Goal: Information Seeking & Learning: Learn about a topic

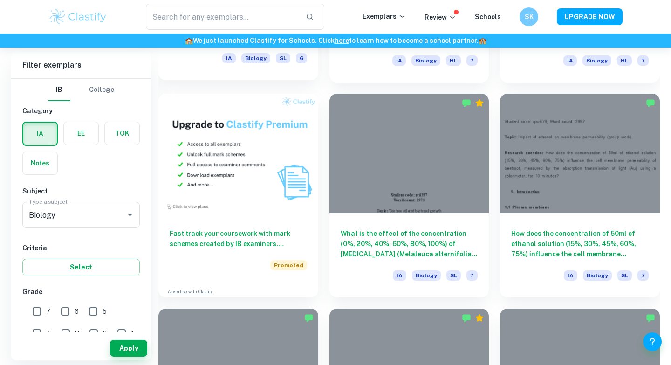
scroll to position [652, 0]
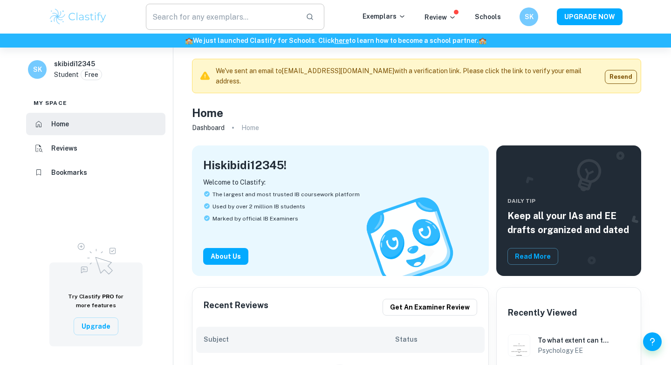
click at [242, 21] on input "text" at bounding box center [222, 17] width 152 height 26
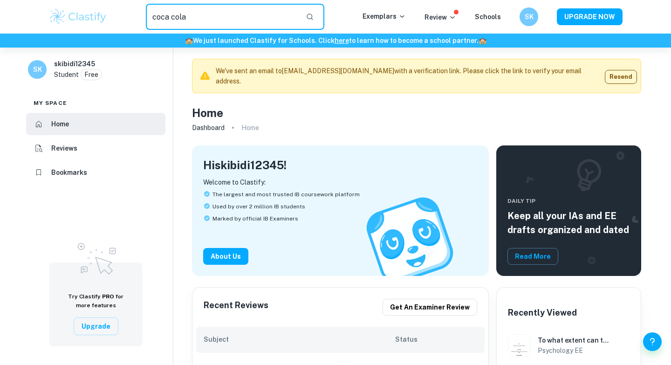
type input "coca cola"
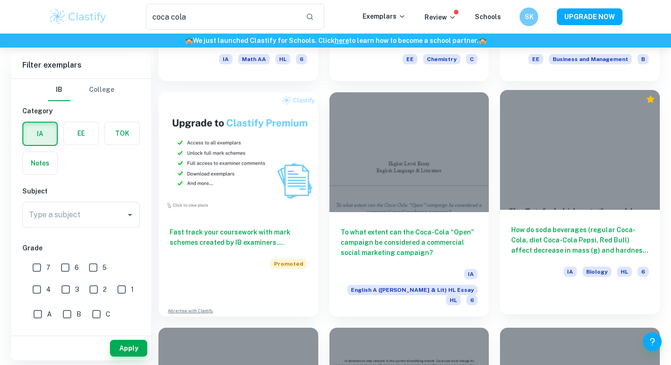
scroll to position [436, 0]
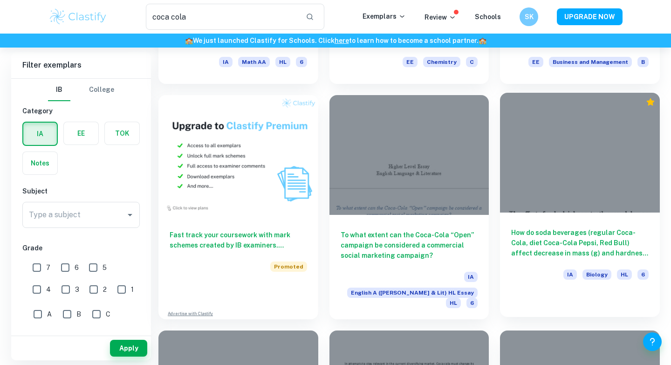
click at [532, 242] on h6 "How do soda beverages (regular Coca-Cola, diet Coca-Cola Pepsi, Red Bull) affec…" at bounding box center [579, 242] width 137 height 31
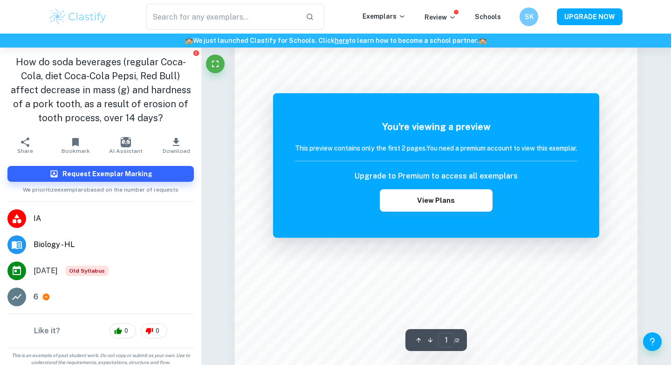
scroll to position [743, 0]
type input "coca cola"
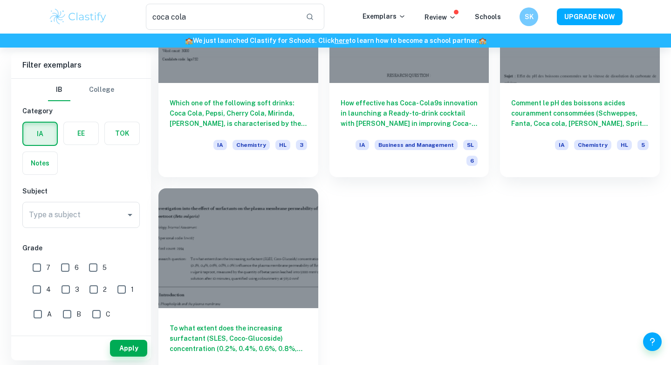
scroll to position [1035, 0]
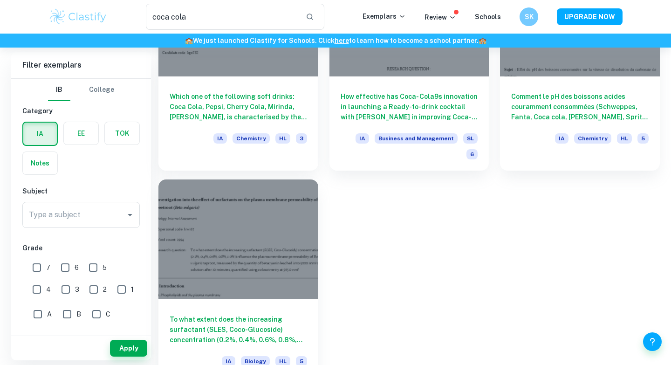
click at [270, 314] on h6 "To what extent does the increasing surfactant (SLES, Coco-Glucoside) concentrat…" at bounding box center [238, 329] width 137 height 31
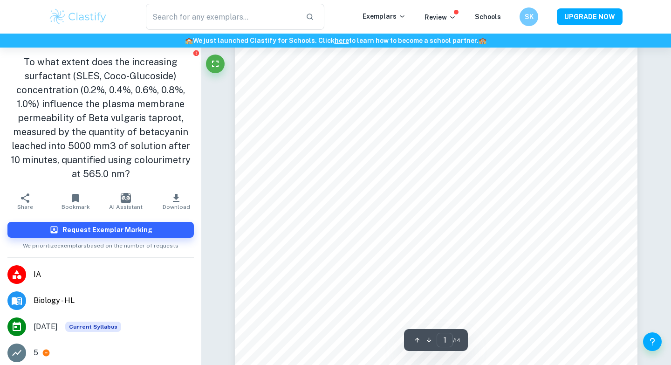
scroll to position [40, 0]
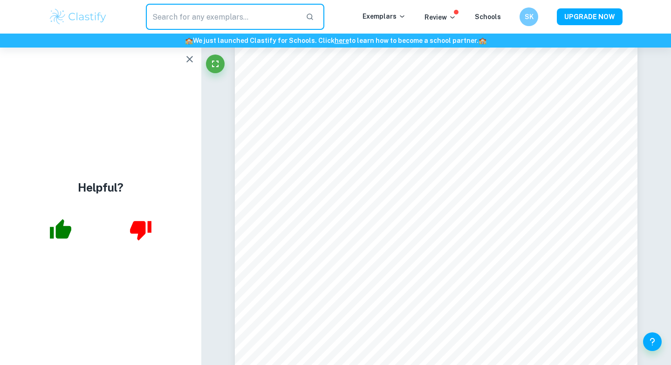
click at [230, 24] on input "text" at bounding box center [222, 17] width 152 height 26
type input "co2"
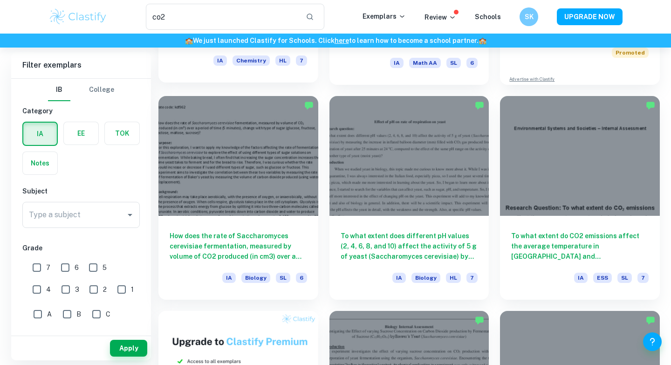
scroll to position [223, 0]
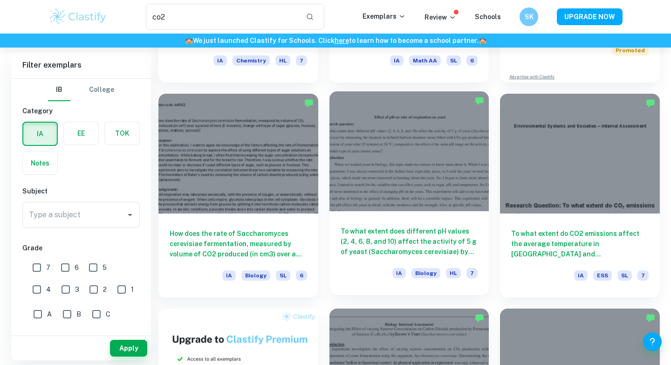
click at [357, 218] on div "To what extent does different pH values (2, 4, 6, 8, and 10) affect the activit…" at bounding box center [409, 253] width 160 height 84
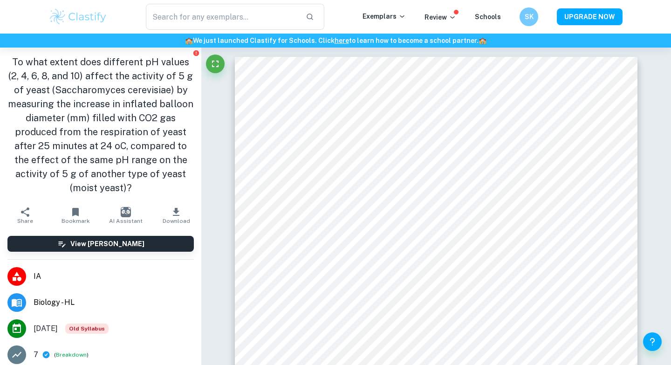
type input "co2"
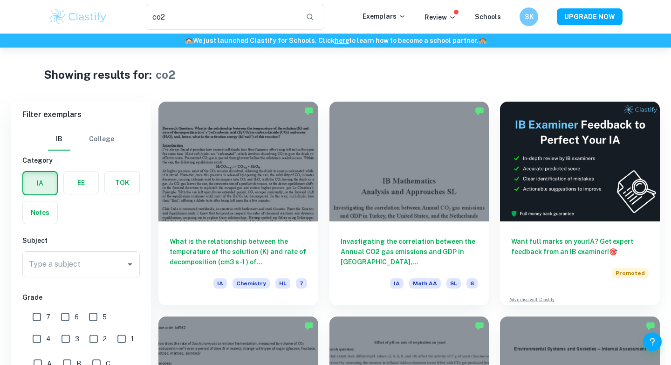
scroll to position [223, 0]
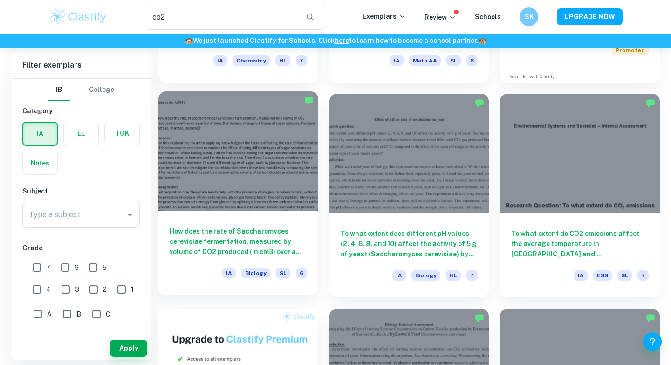
click at [252, 245] on h6 "How does the rate of Saccharomyces cerevisiae fermentation, measured by volume …" at bounding box center [238, 241] width 137 height 31
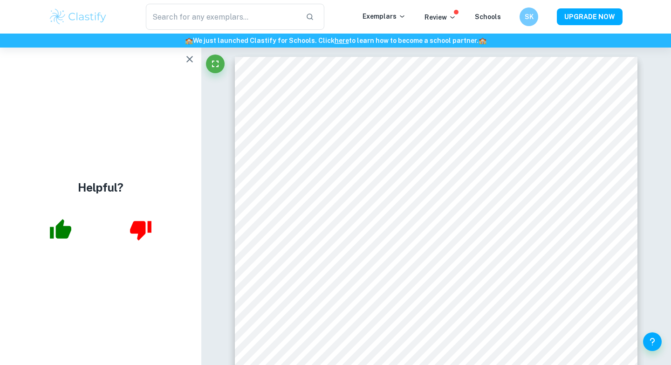
type input "co2"
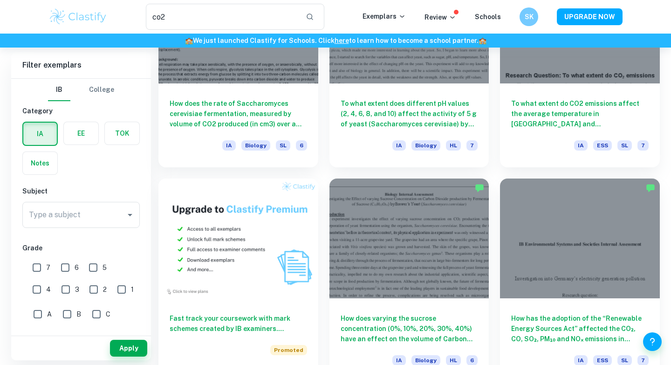
scroll to position [395, 0]
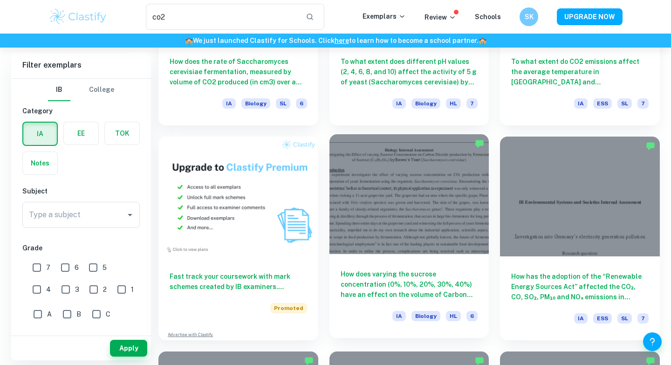
click at [431, 275] on h6 "How does varying the sucrose concentration (0%, 10%, 20%, 30%, 40%) have an eff…" at bounding box center [409, 284] width 137 height 31
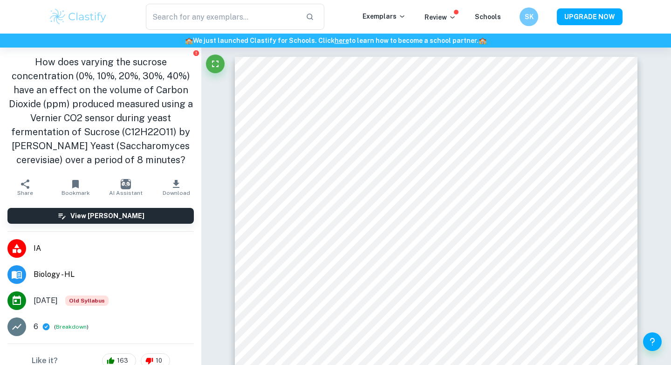
type input "co2"
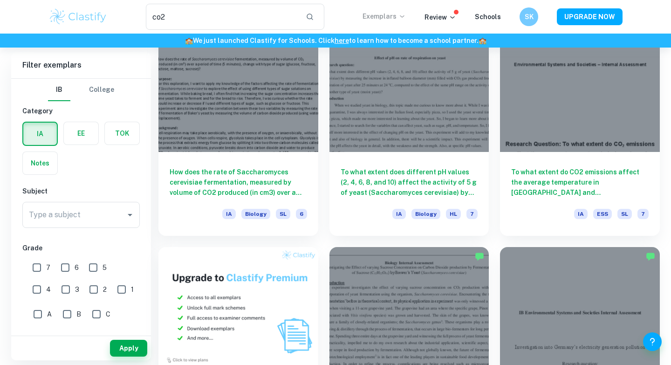
scroll to position [242, 0]
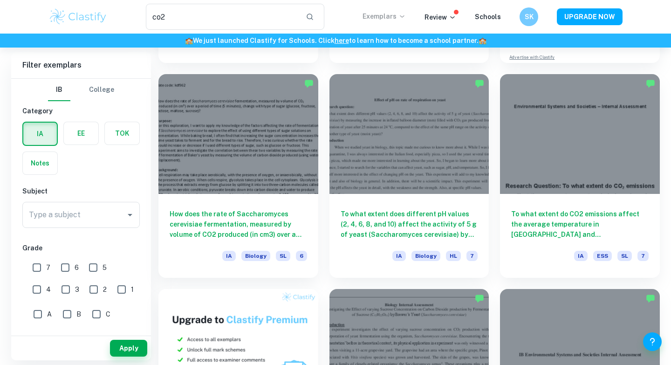
click at [382, 15] on p "Exemplars" at bounding box center [383, 16] width 43 height 10
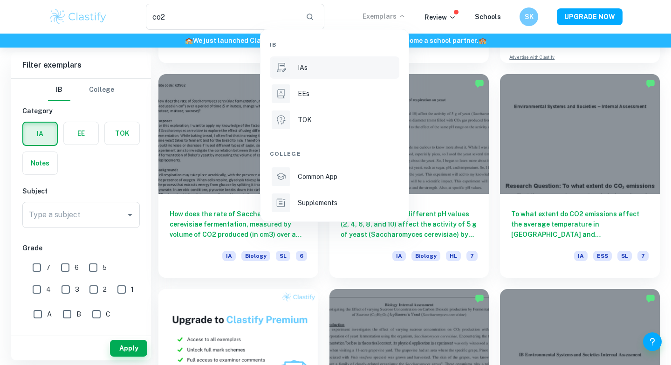
click at [341, 63] on div "IAs" at bounding box center [348, 67] width 100 height 10
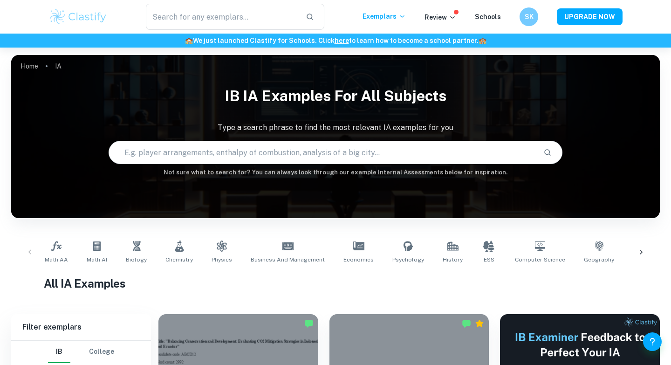
scroll to position [143, 0]
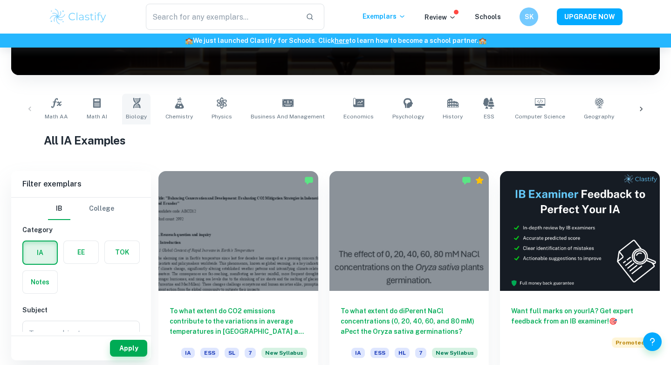
click at [134, 112] on span "Biology" at bounding box center [136, 116] width 21 height 8
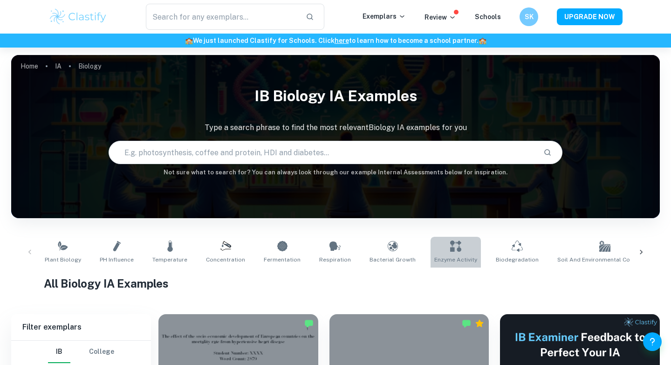
click at [450, 248] on icon at bounding box center [455, 245] width 11 height 11
type input "Enzyme Activity"
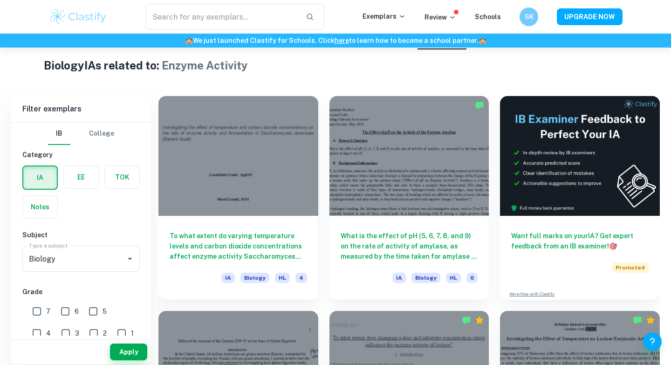
scroll to position [222, 0]
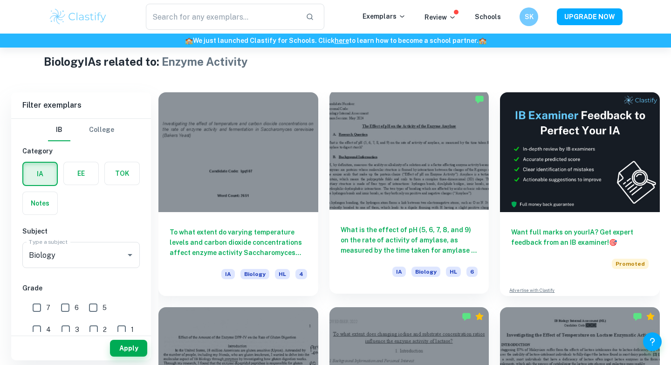
click at [409, 223] on div "What is the effect of pH (5, 6, 7, 8, and 9) on the rate of activity of amylase…" at bounding box center [409, 252] width 160 height 84
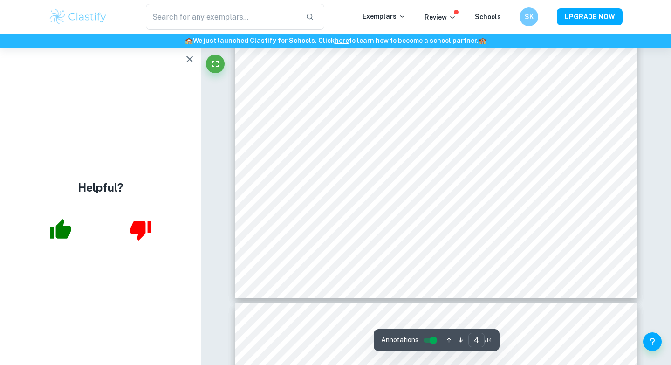
scroll to position [1996, 0]
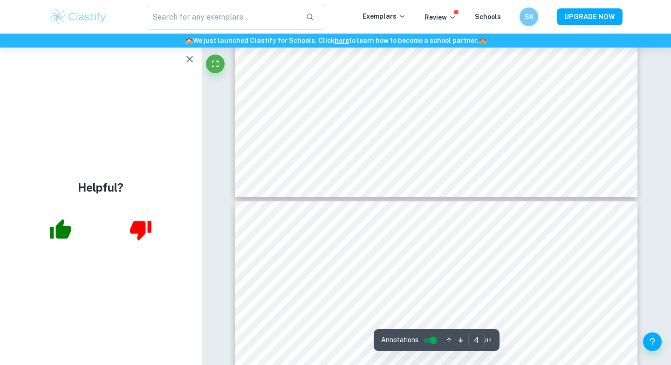
type input "5"
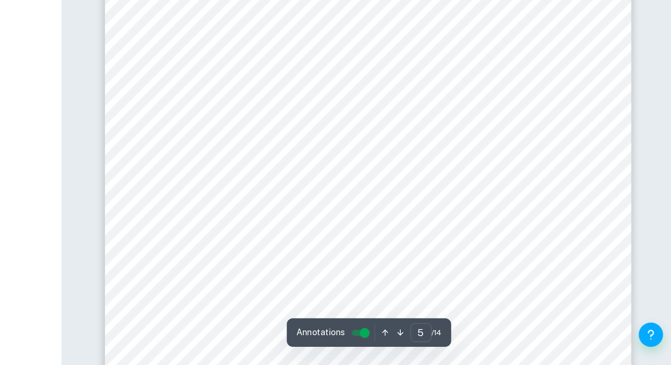
scroll to position [2331, 0]
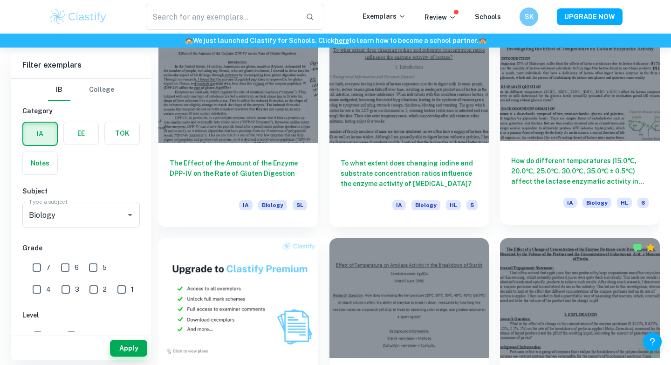
scroll to position [500, 0]
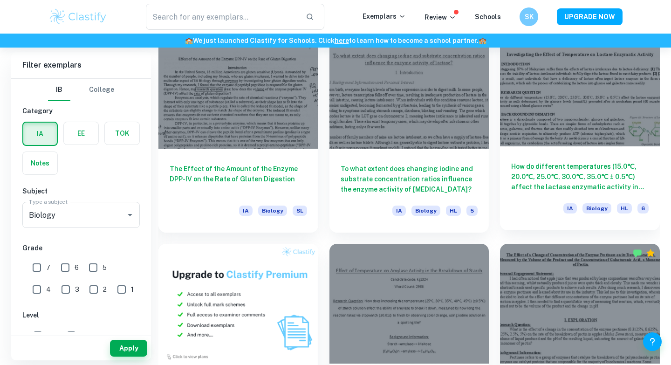
click at [531, 175] on h6 "How do different temperatures (15.0℃, 20.0℃, 25.0℃, 30.0℃, 35.0℃ ± 0.5℃) affect…" at bounding box center [579, 176] width 137 height 31
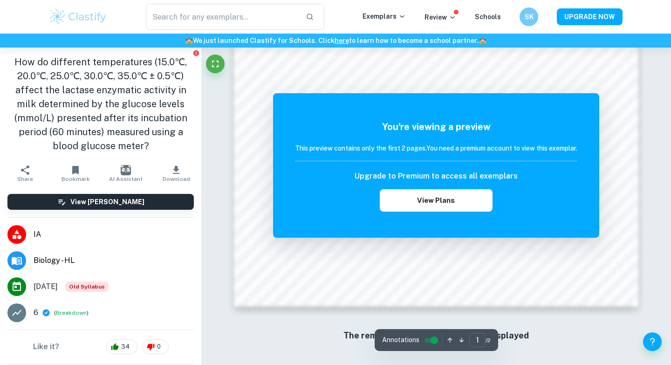
scroll to position [803, 0]
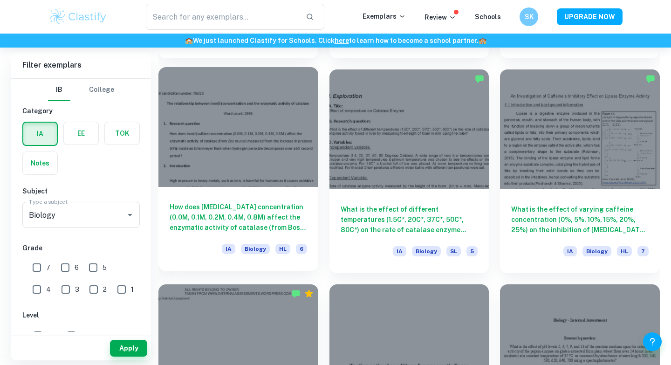
scroll to position [1096, 0]
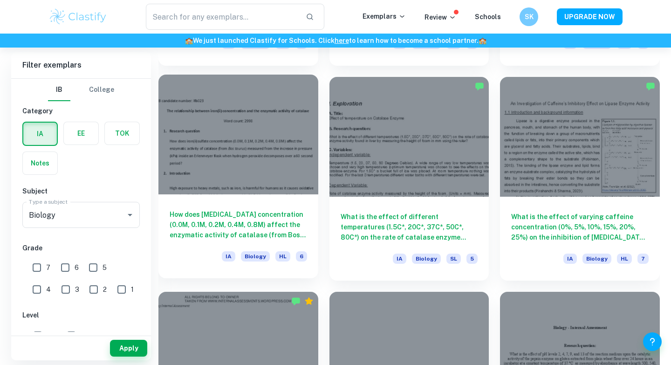
click at [259, 212] on h6 "How does iron(ii)sulfate concentration (0.0M, 0.1M, 0.2M, 0.4M, 0.8M) affect th…" at bounding box center [238, 224] width 137 height 31
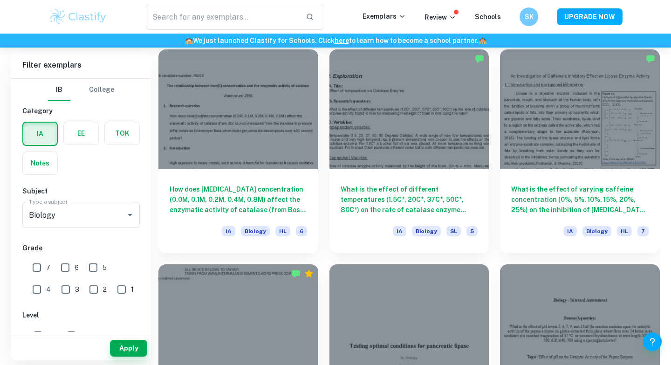
scroll to position [1120, 0]
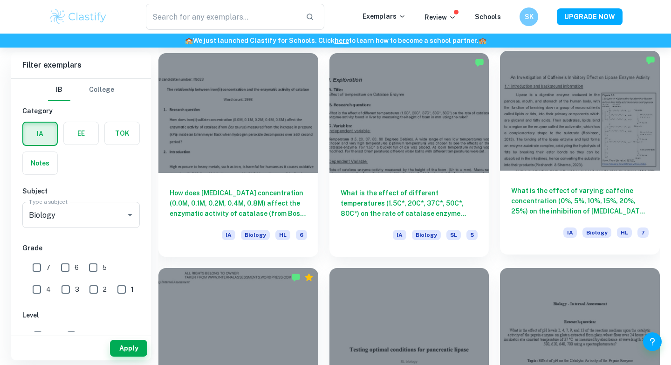
click at [534, 201] on h6 "What is the effect of varying caffeine concentration (0%, 5%, 10%, 15%, 20%, 25…" at bounding box center [579, 200] width 137 height 31
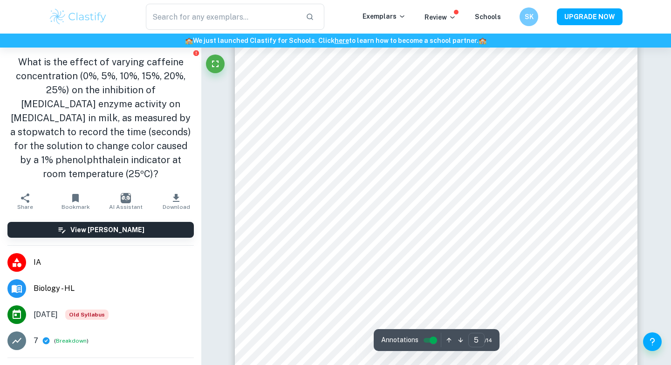
scroll to position [2589, 0]
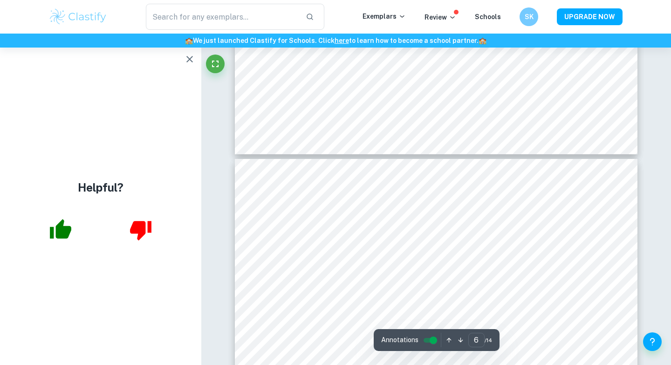
type input "5"
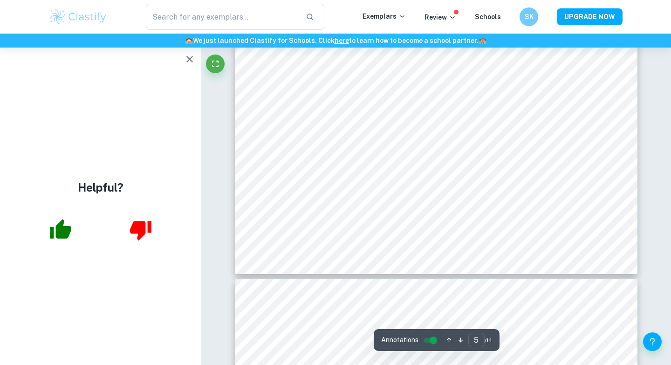
scroll to position [2773, 0]
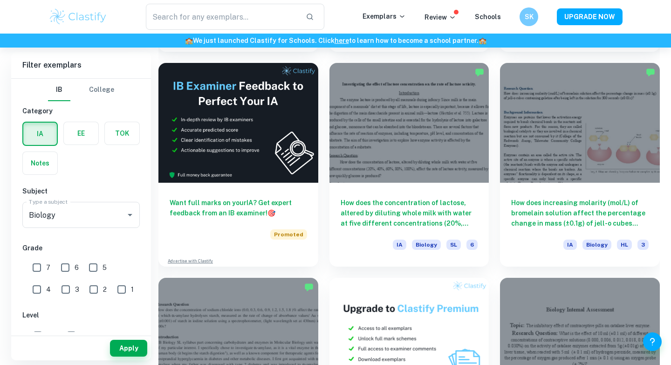
scroll to position [1530, 0]
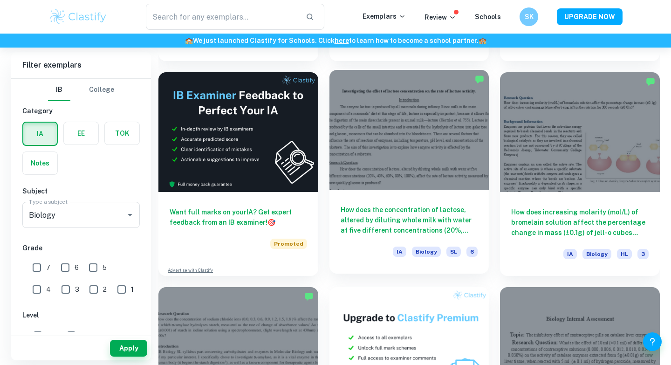
click at [440, 209] on h6 "How does the concentration of lactose, altered by diluting whole milk with wate…" at bounding box center [409, 219] width 137 height 31
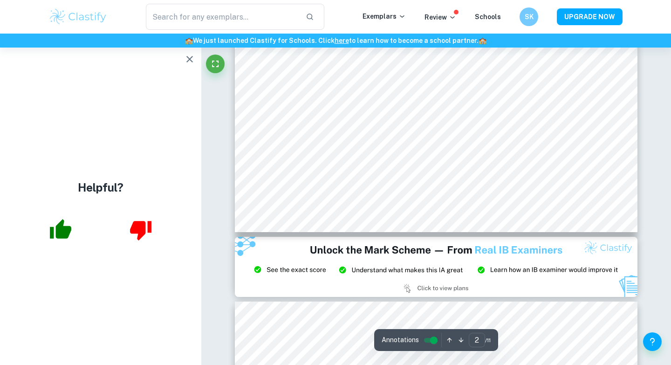
scroll to position [950, 0]
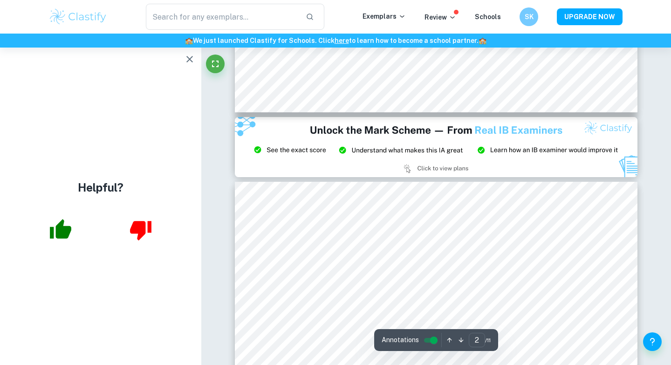
type input "3"
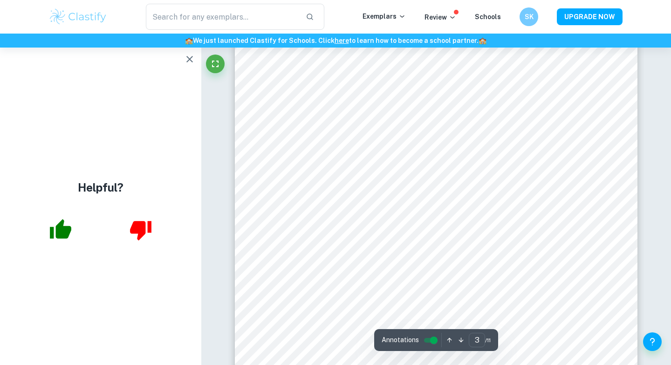
scroll to position [1383, 0]
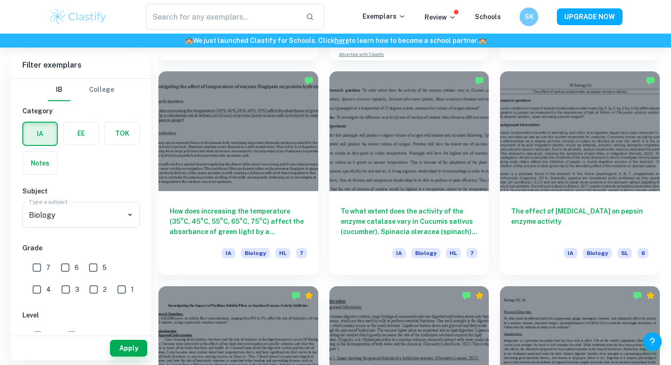
scroll to position [1949, 0]
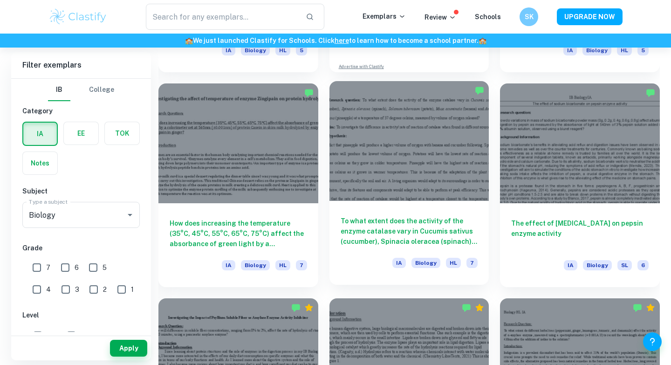
click at [388, 219] on h6 "To what extent does the activity of the enzyme catalase vary in Cucumis sativus…" at bounding box center [409, 231] width 137 height 31
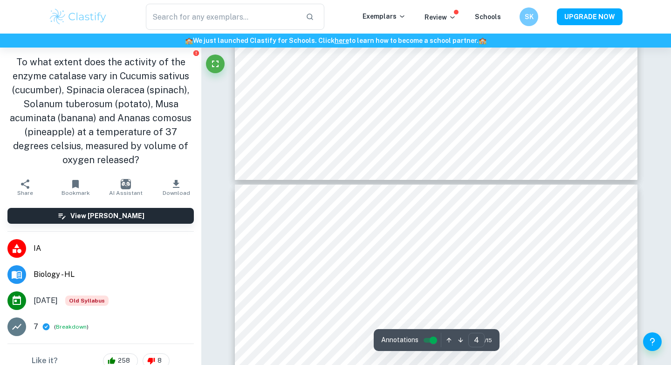
scroll to position [1581, 0]
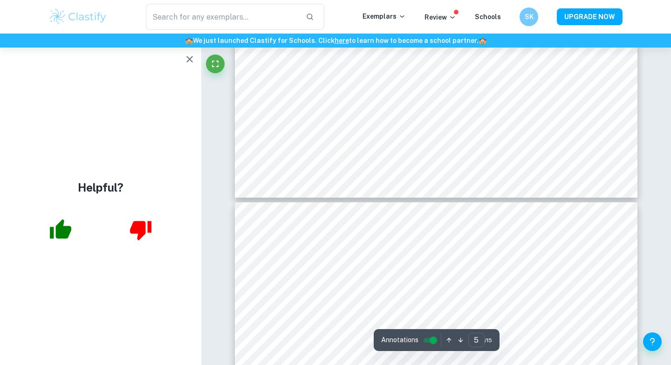
type input "6"
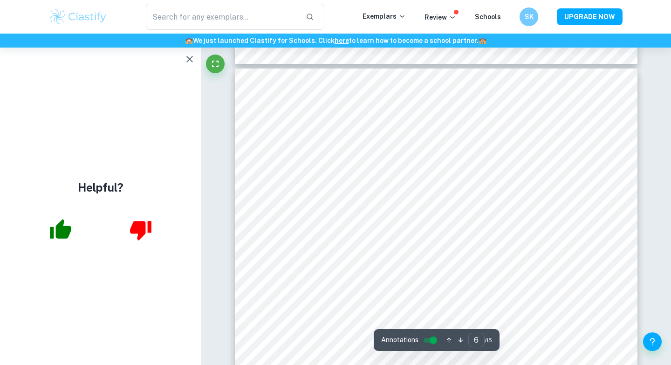
scroll to position [2757, 0]
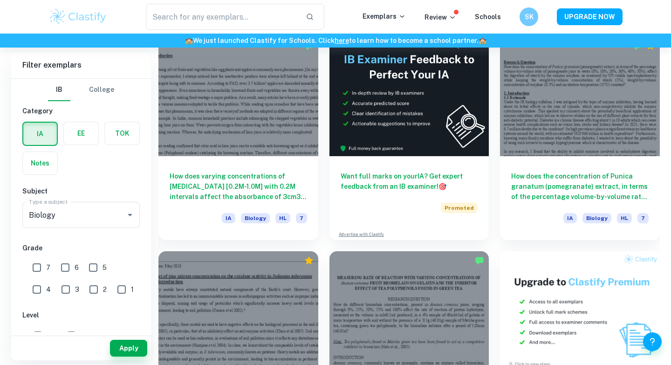
scroll to position [2617, 0]
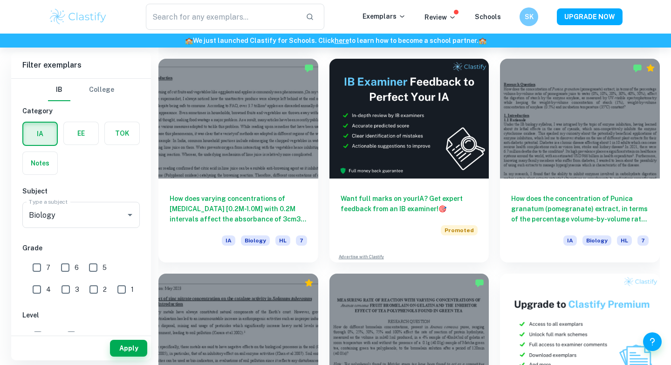
click at [315, 241] on div "How does varying concentrations of citric acid [0.2M-1.0M] with 0.2M intervals …" at bounding box center [238, 220] width 160 height 84
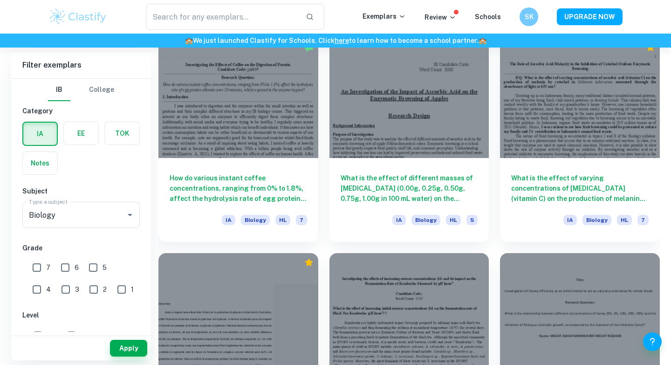
scroll to position [5437, 0]
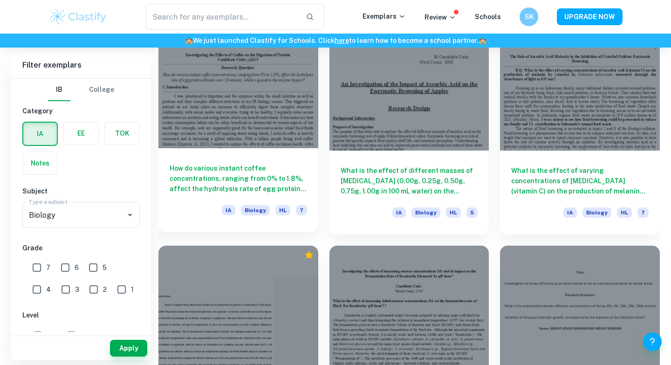
click at [257, 167] on h6 "How do various instant coffee concentrations, ranging from 0% to 1.8%, affect t…" at bounding box center [238, 178] width 137 height 31
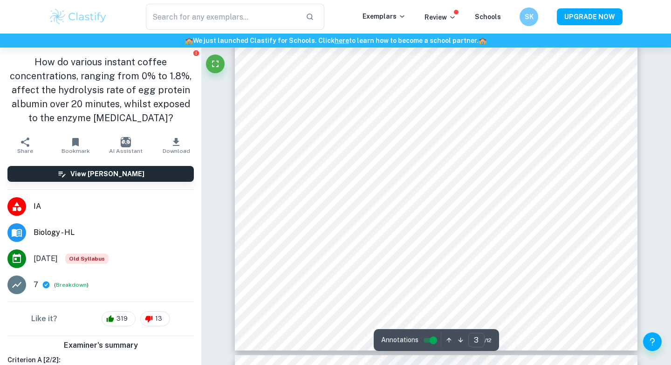
scroll to position [1553, 0]
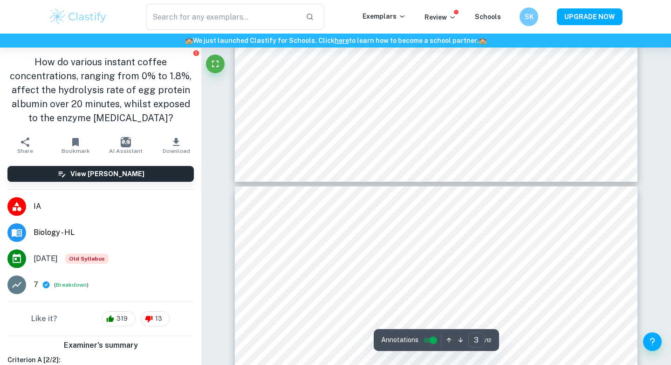
type input "4"
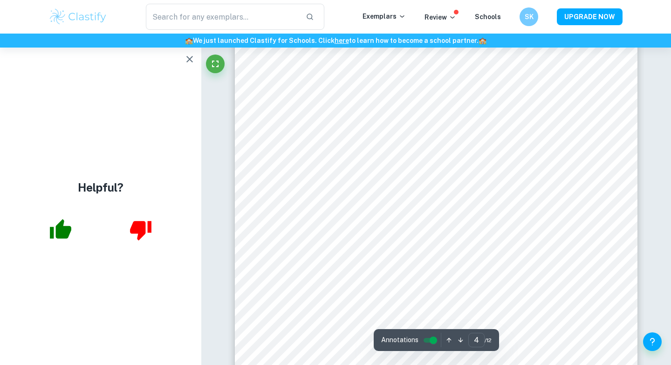
scroll to position [2084, 0]
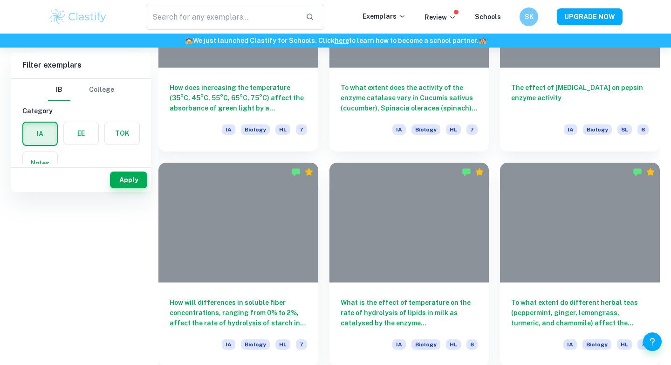
scroll to position [89, 0]
